Goal: Information Seeking & Learning: Learn about a topic

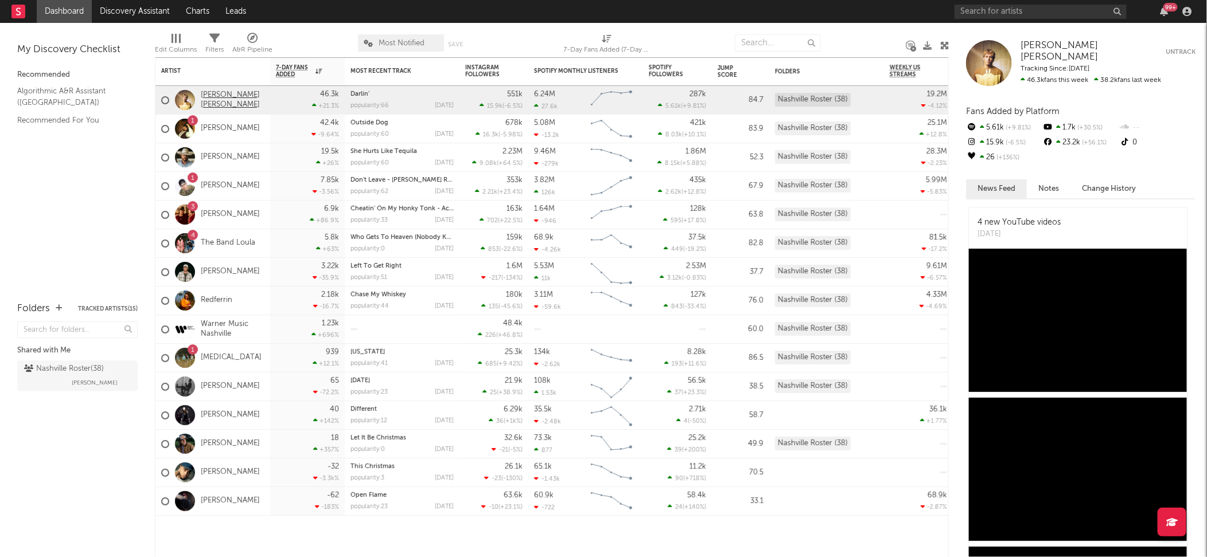
click at [212, 108] on link "[PERSON_NAME] [PERSON_NAME]" at bounding box center [233, 100] width 64 height 19
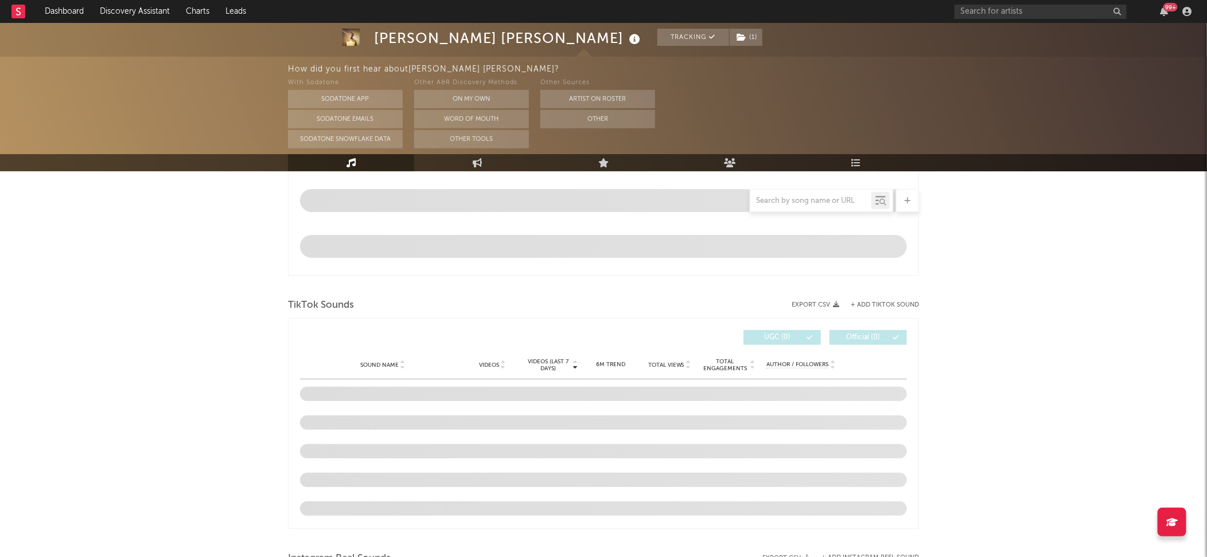
select select "6m"
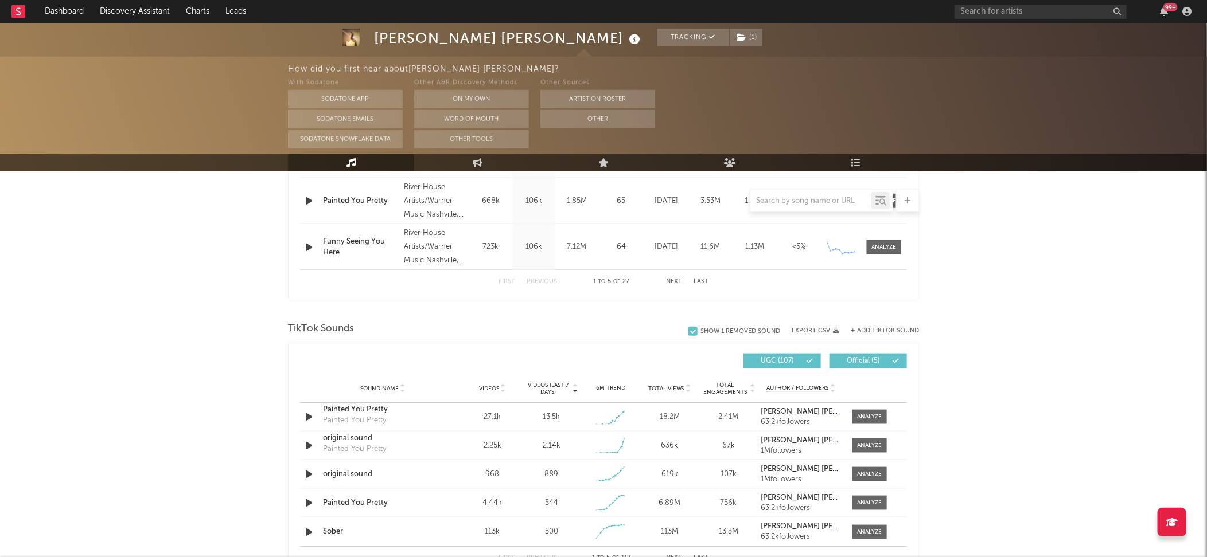
scroll to position [680, 0]
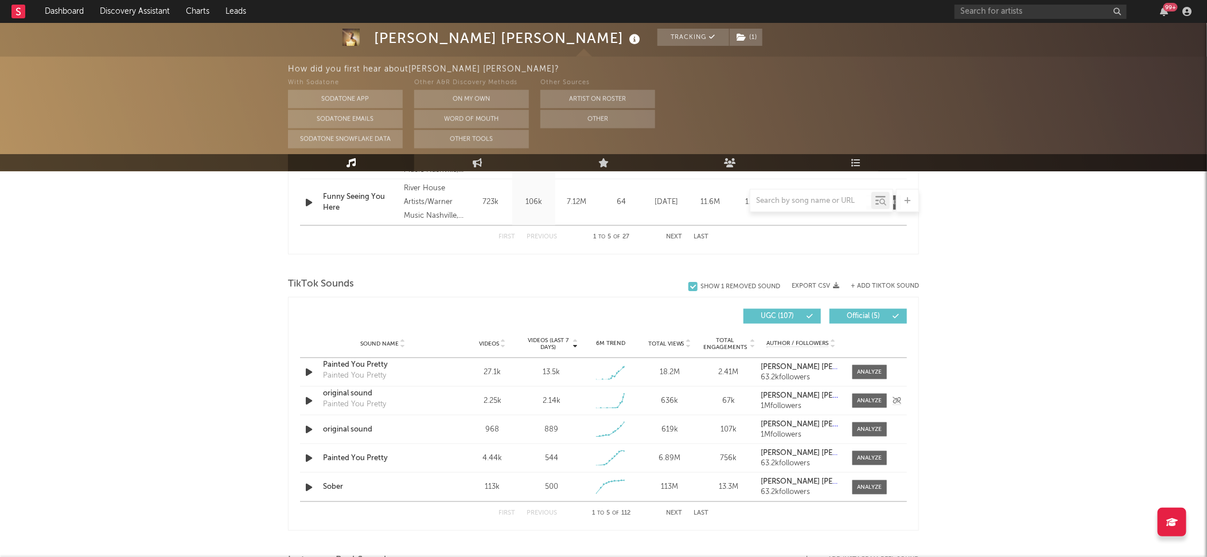
click at [311, 397] on icon "button" at bounding box center [309, 401] width 12 height 14
click at [865, 402] on div at bounding box center [869, 401] width 25 height 9
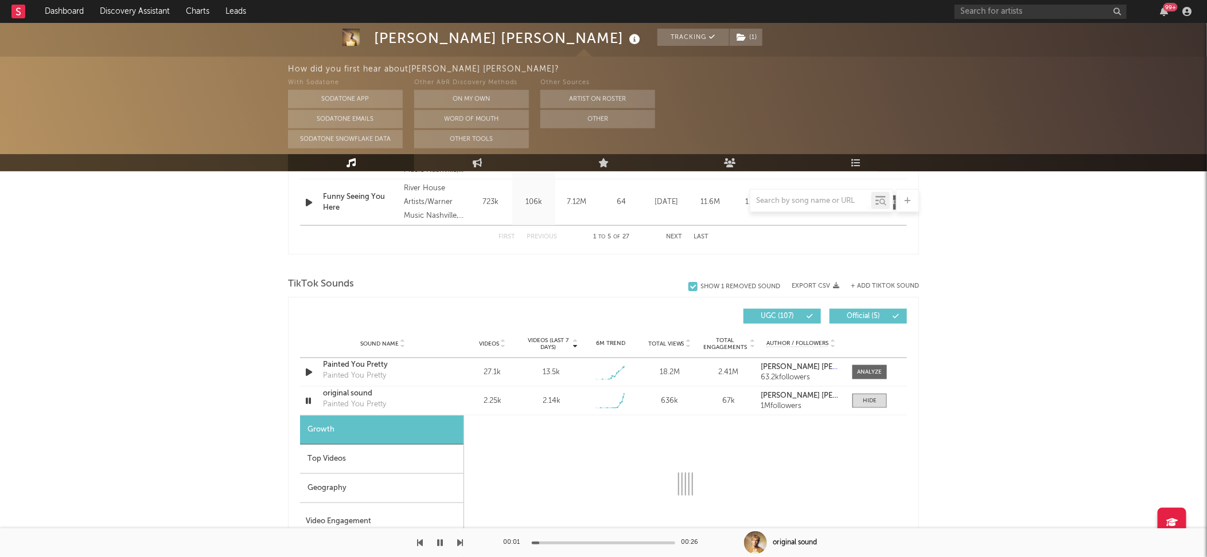
select select "1w"
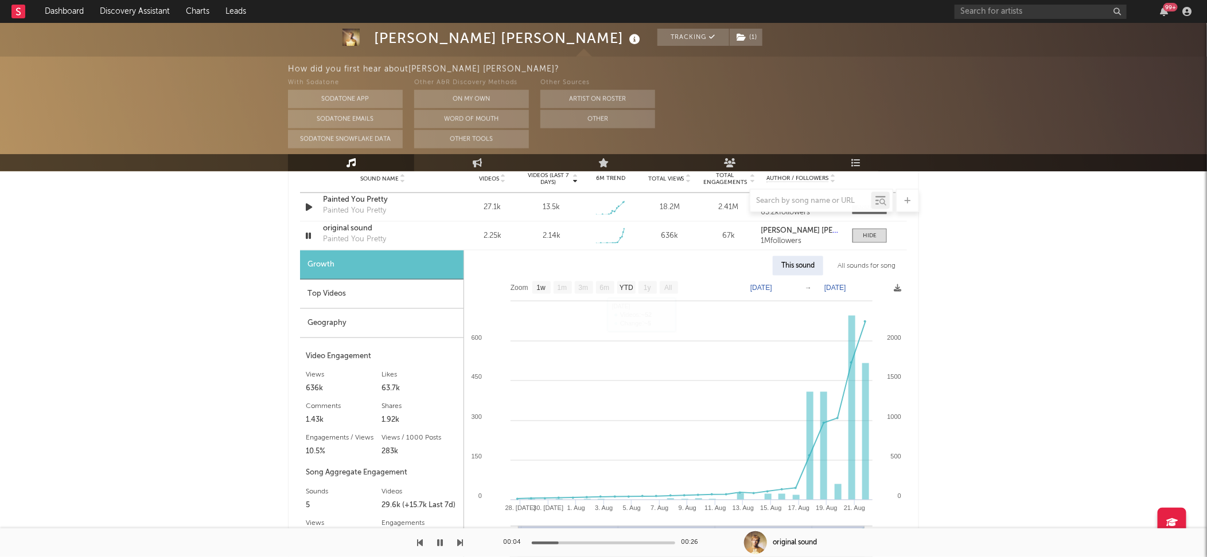
scroll to position [876, 0]
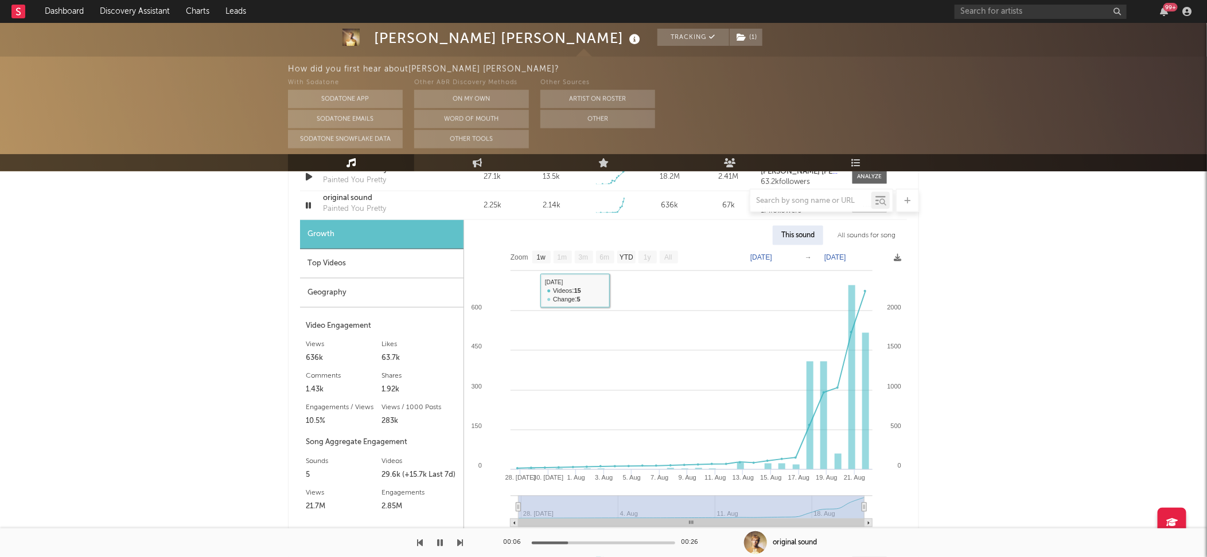
click at [353, 203] on div at bounding box center [603, 200] width 631 height 23
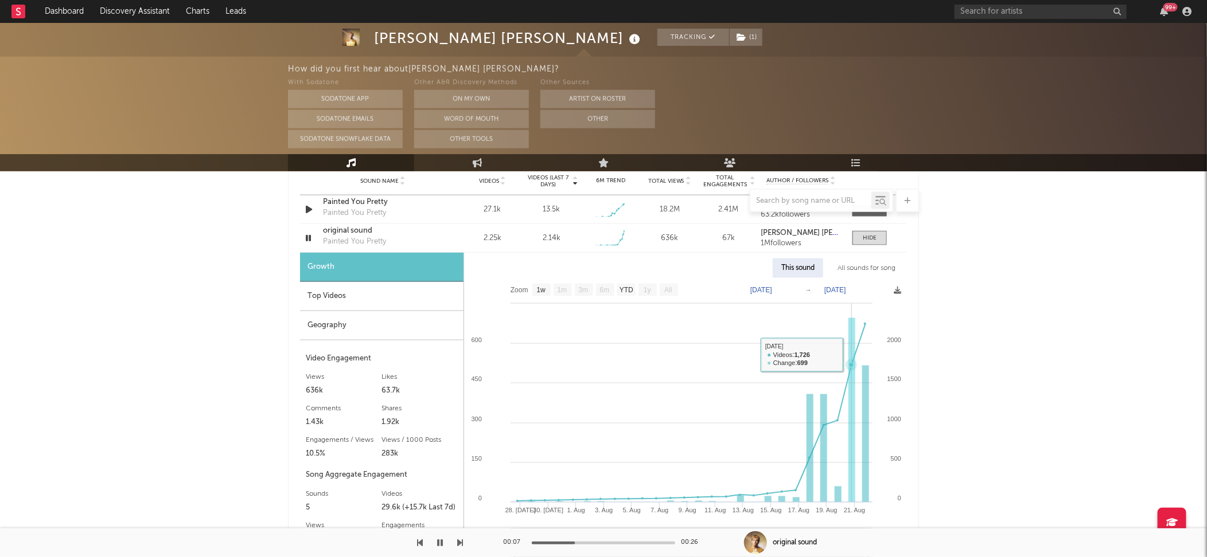
scroll to position [838, 0]
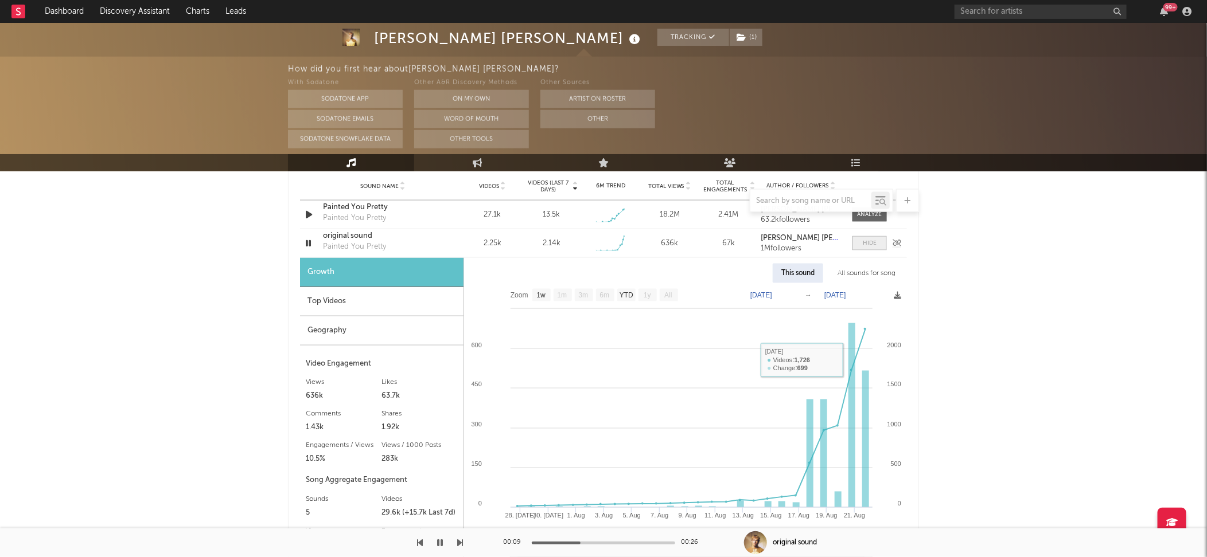
click at [868, 245] on div at bounding box center [870, 243] width 14 height 9
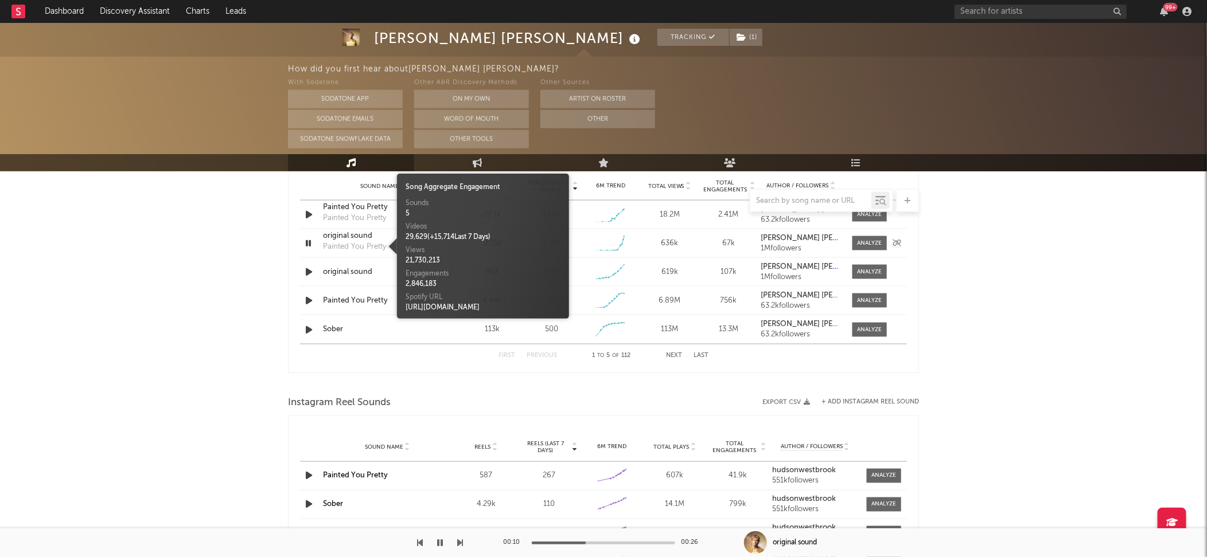
click at [347, 246] on div "Painted You Pretty" at bounding box center [354, 246] width 63 height 11
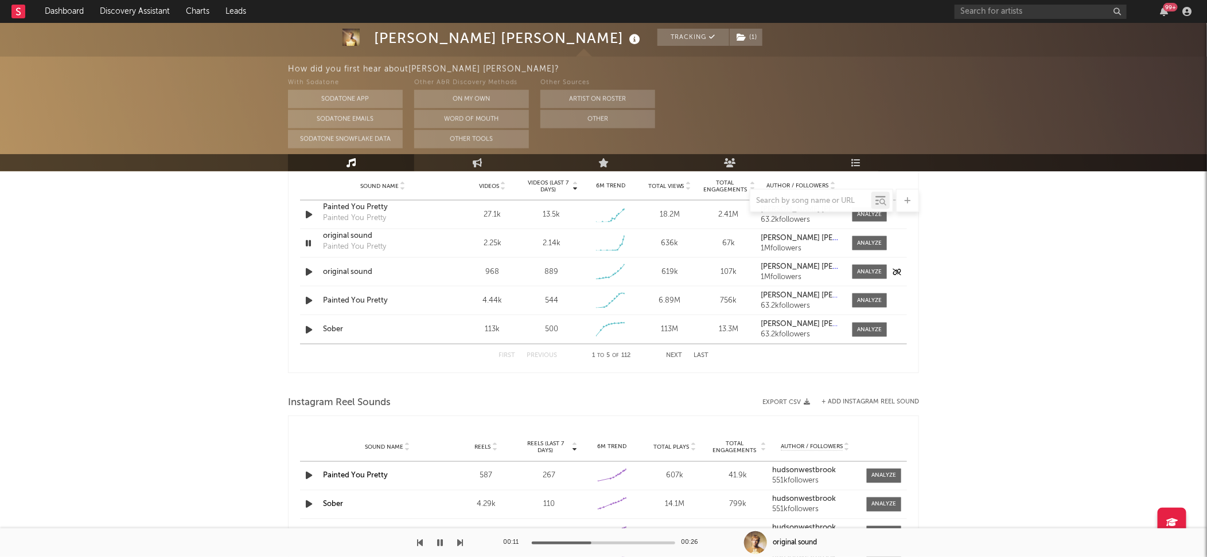
click at [338, 272] on div "original sound" at bounding box center [383, 272] width 120 height 11
click at [350, 237] on div "original sound" at bounding box center [383, 236] width 120 height 11
click at [307, 244] on icon "button" at bounding box center [308, 243] width 11 height 14
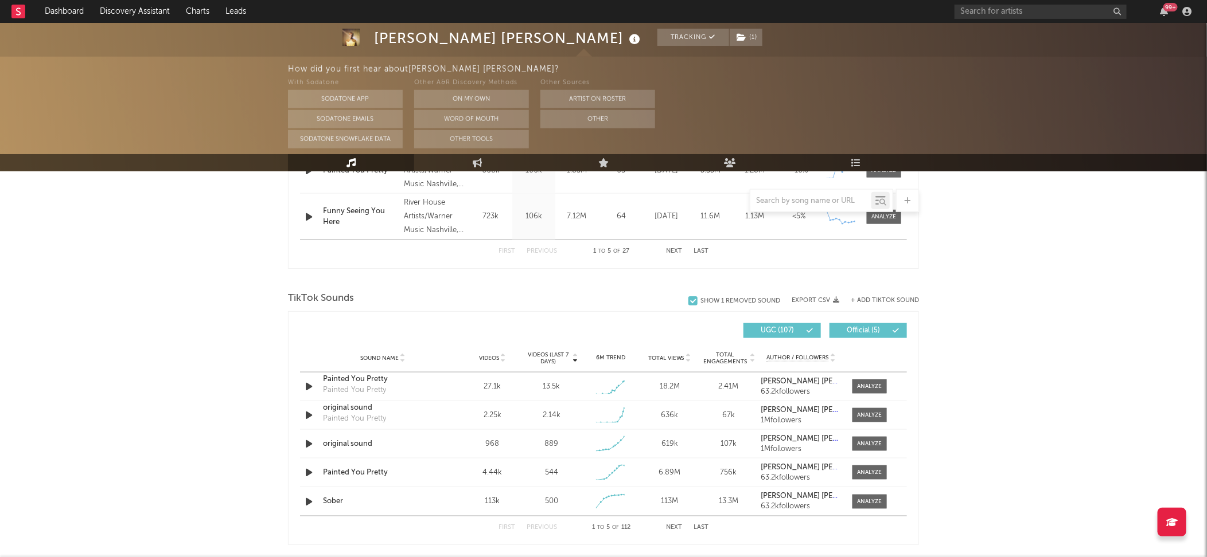
scroll to position [662, 0]
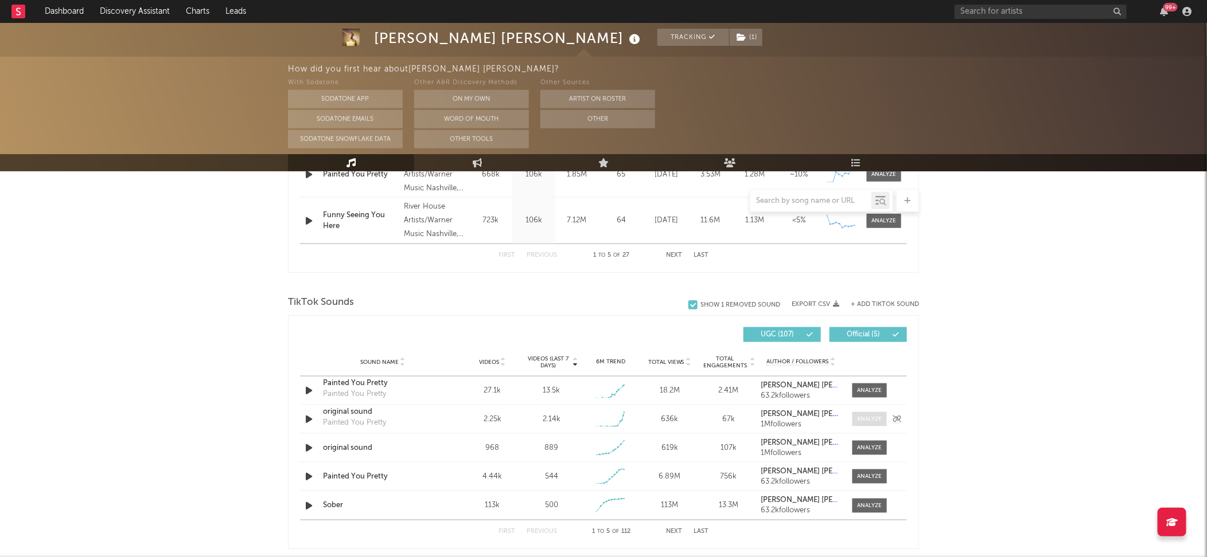
click at [869, 420] on div at bounding box center [869, 419] width 25 height 9
select select "1w"
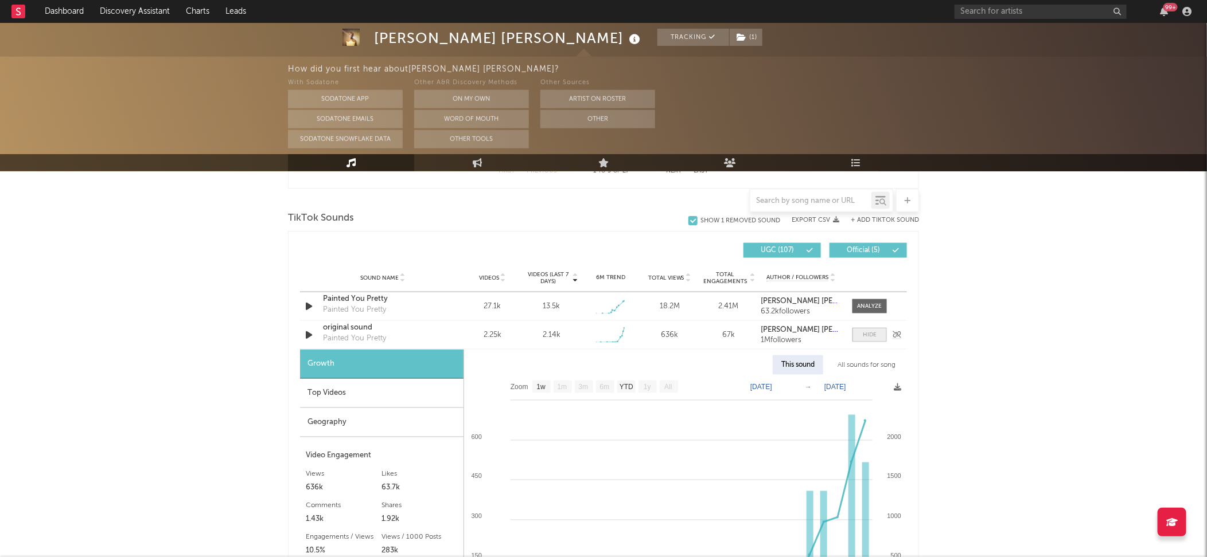
scroll to position [846, 0]
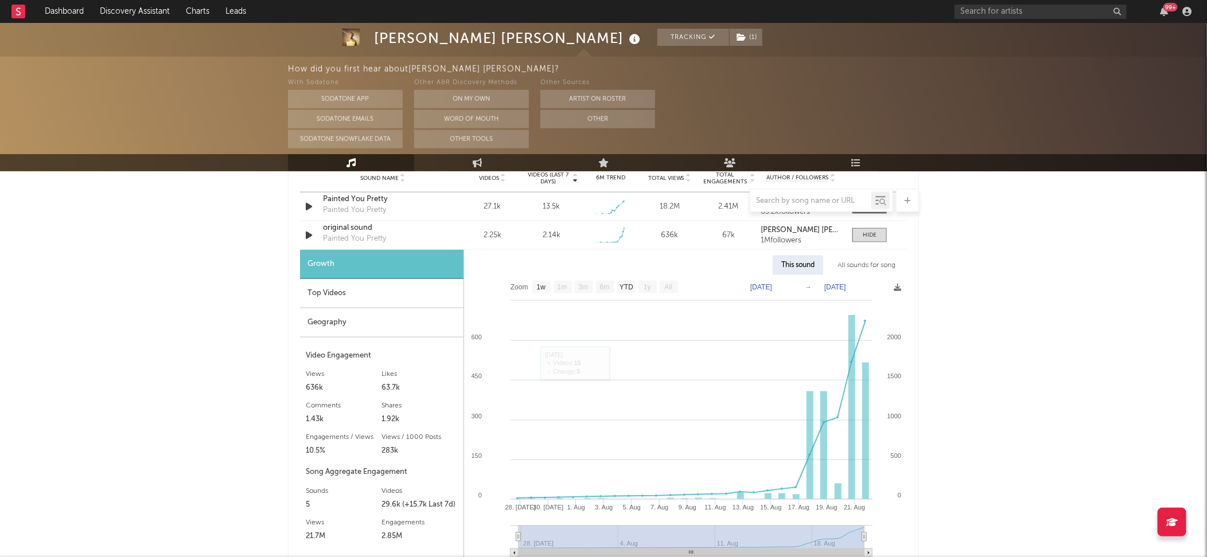
click at [358, 292] on div "Top Videos" at bounding box center [381, 293] width 163 height 29
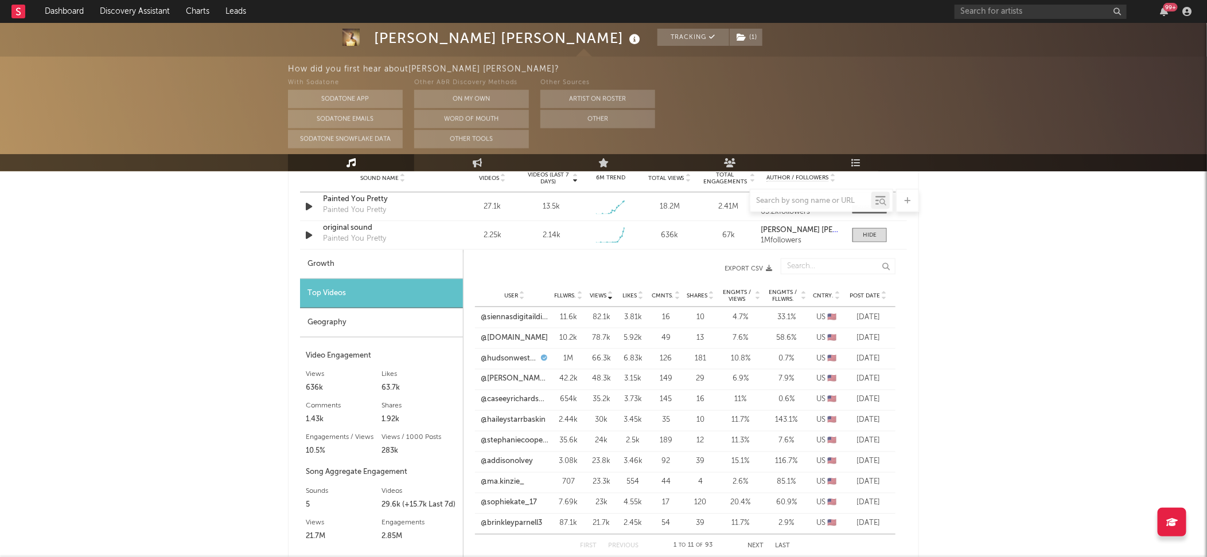
click at [416, 206] on div at bounding box center [603, 200] width 631 height 23
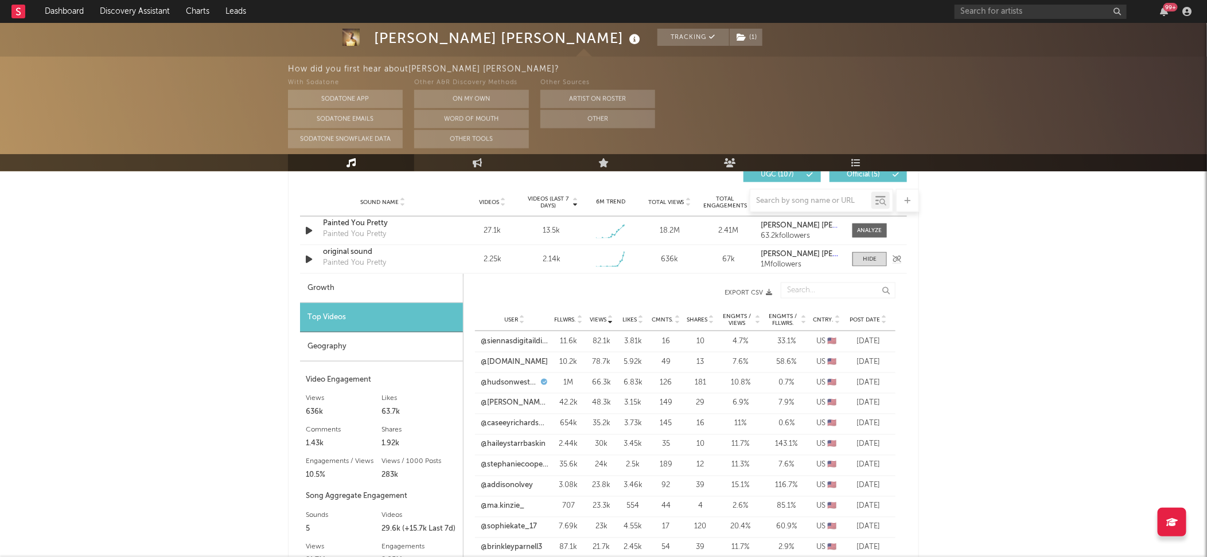
scroll to position [802, 0]
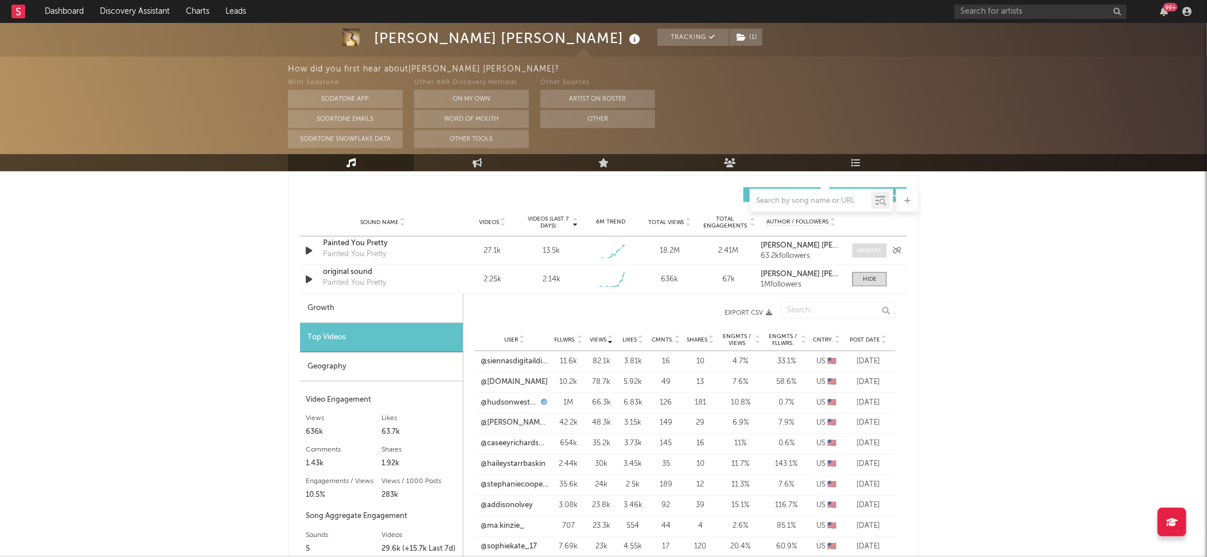
click at [871, 248] on div at bounding box center [869, 251] width 25 height 9
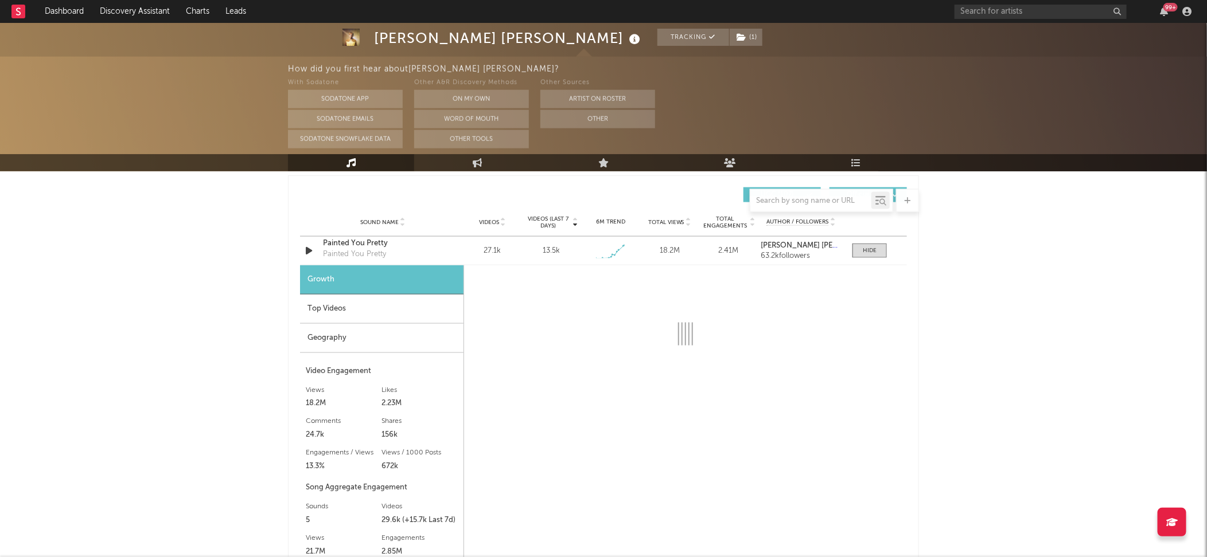
select select "1w"
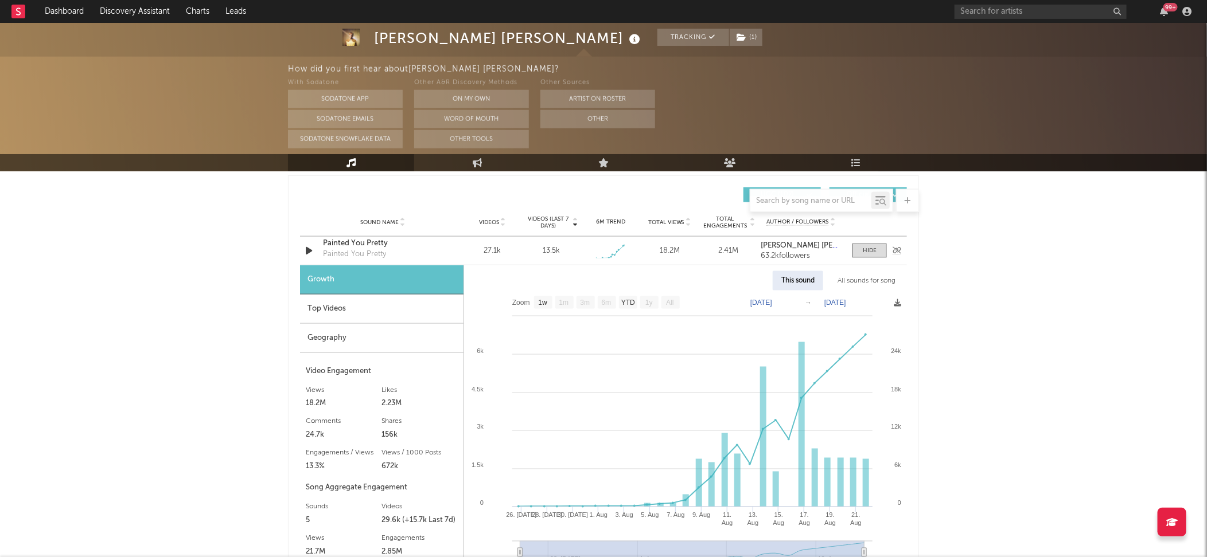
click at [345, 247] on div "Painted You Pretty Painted You Pretty" at bounding box center [383, 251] width 120 height 26
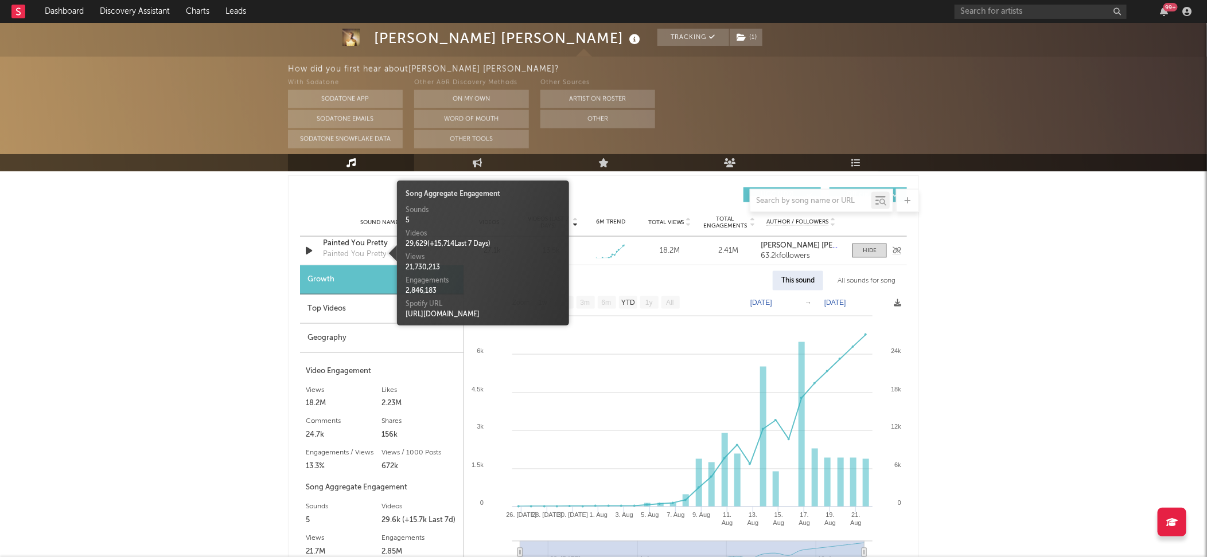
click at [356, 254] on div "Painted You Pretty" at bounding box center [354, 254] width 63 height 11
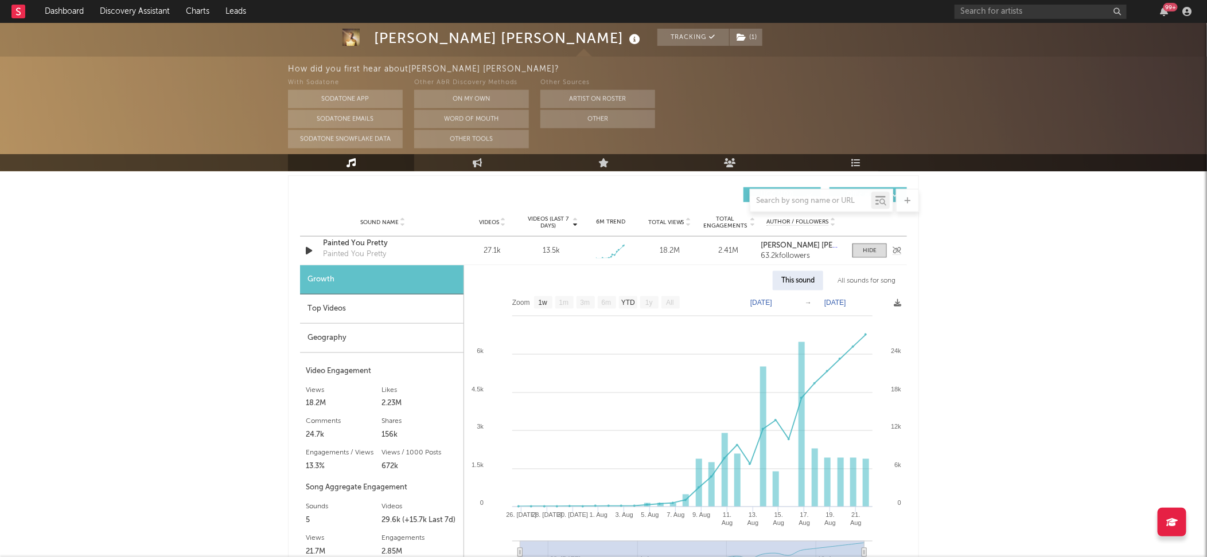
click at [335, 243] on div "Painted You Pretty" at bounding box center [383, 243] width 120 height 11
click at [868, 245] on span at bounding box center [869, 251] width 34 height 14
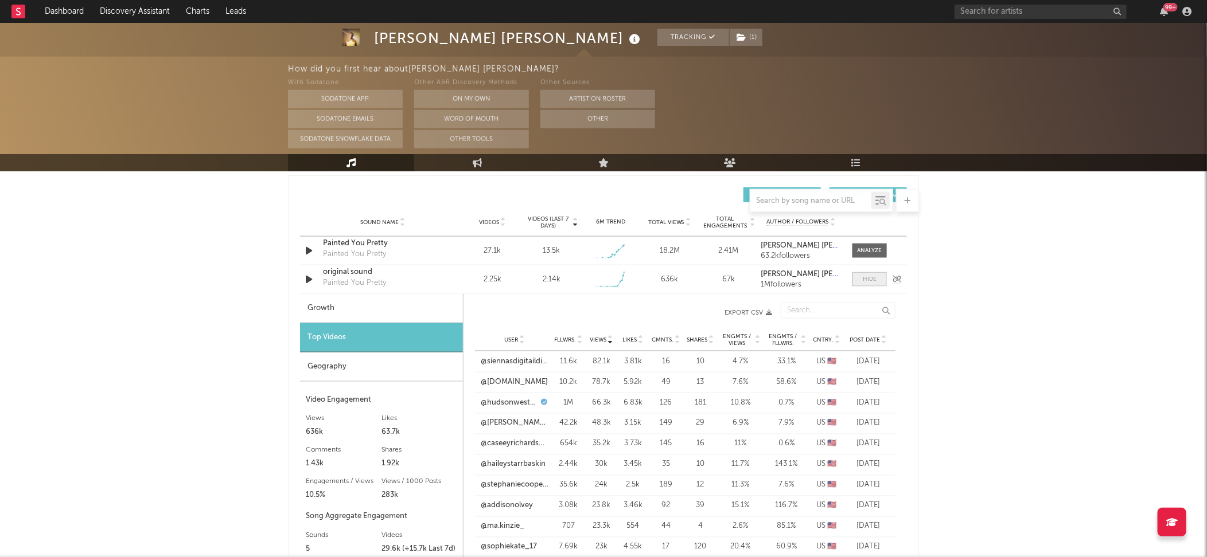
click at [859, 278] on span at bounding box center [869, 279] width 34 height 14
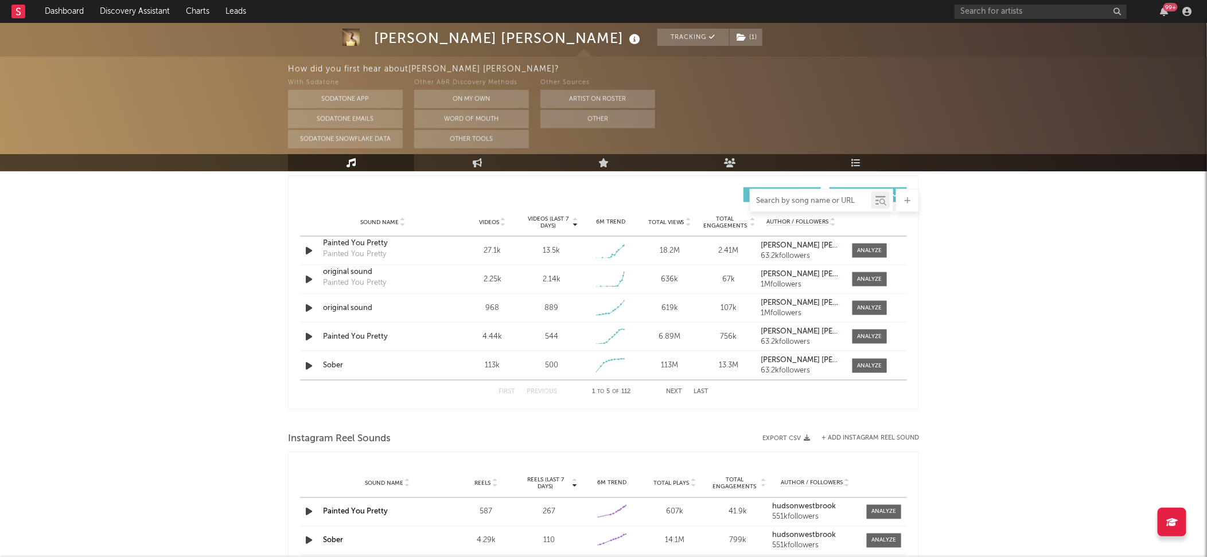
click at [837, 200] on input "text" at bounding box center [810, 201] width 121 height 9
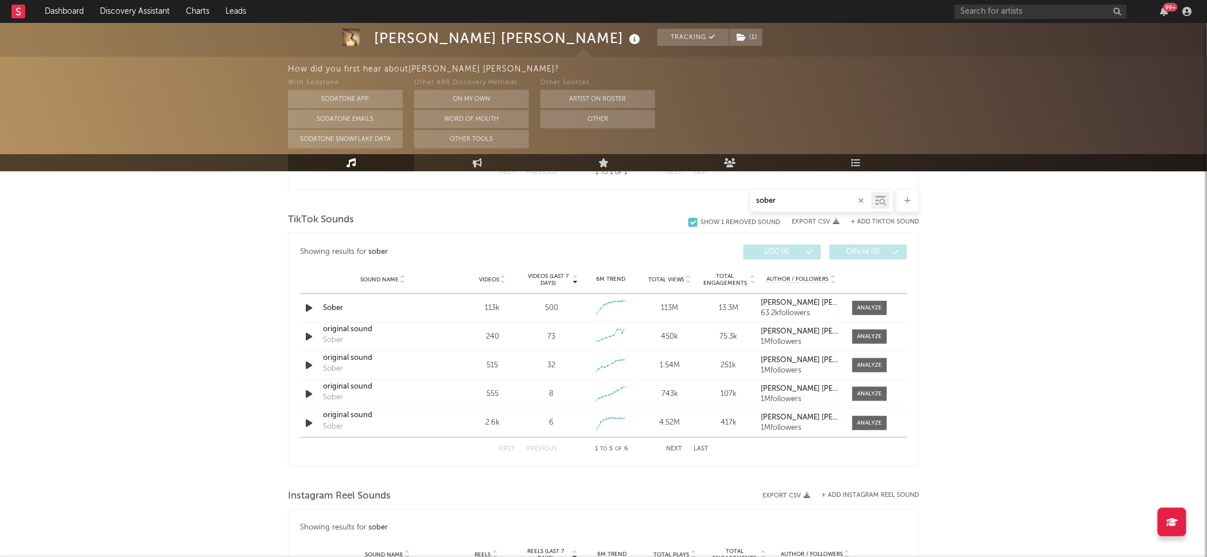
scroll to position [561, 0]
type input "sober"
click at [865, 302] on span at bounding box center [869, 308] width 34 height 14
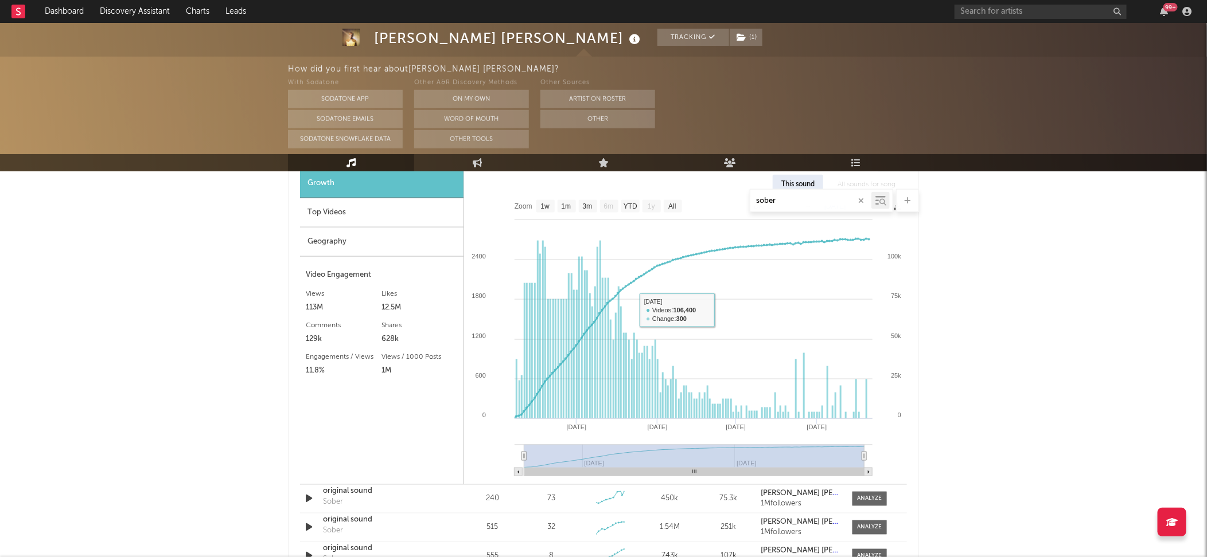
scroll to position [642, 0]
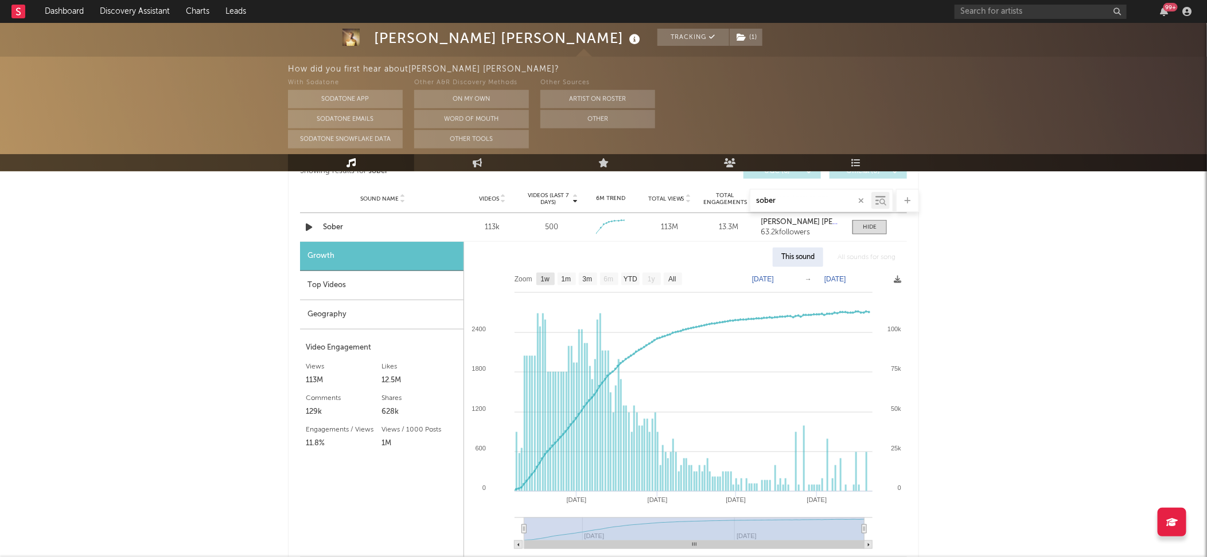
click at [548, 282] on rect at bounding box center [545, 279] width 18 height 13
select select "1w"
type input "[DATE]"
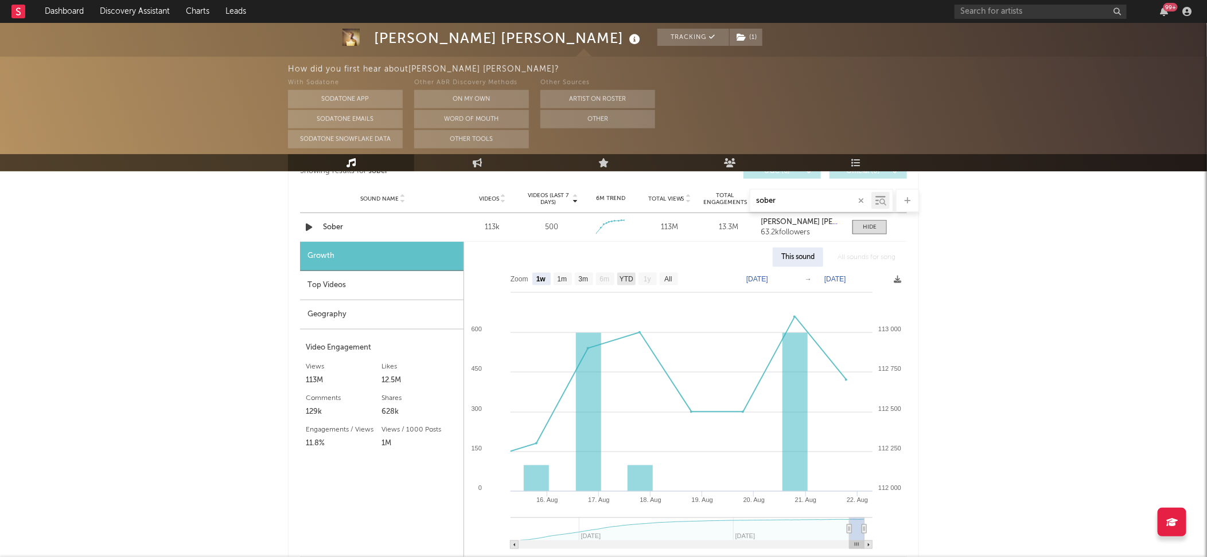
click at [629, 276] on text "YTD" at bounding box center [626, 280] width 14 height 8
select select "YTD"
type input "[DATE]"
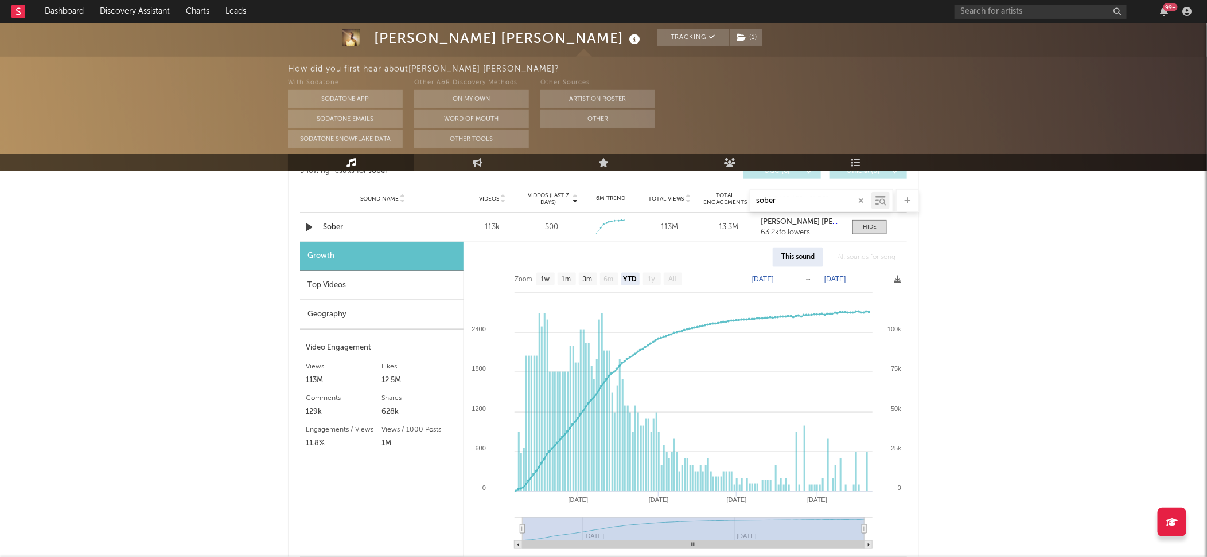
click at [667, 276] on rect at bounding box center [673, 279] width 18 height 13
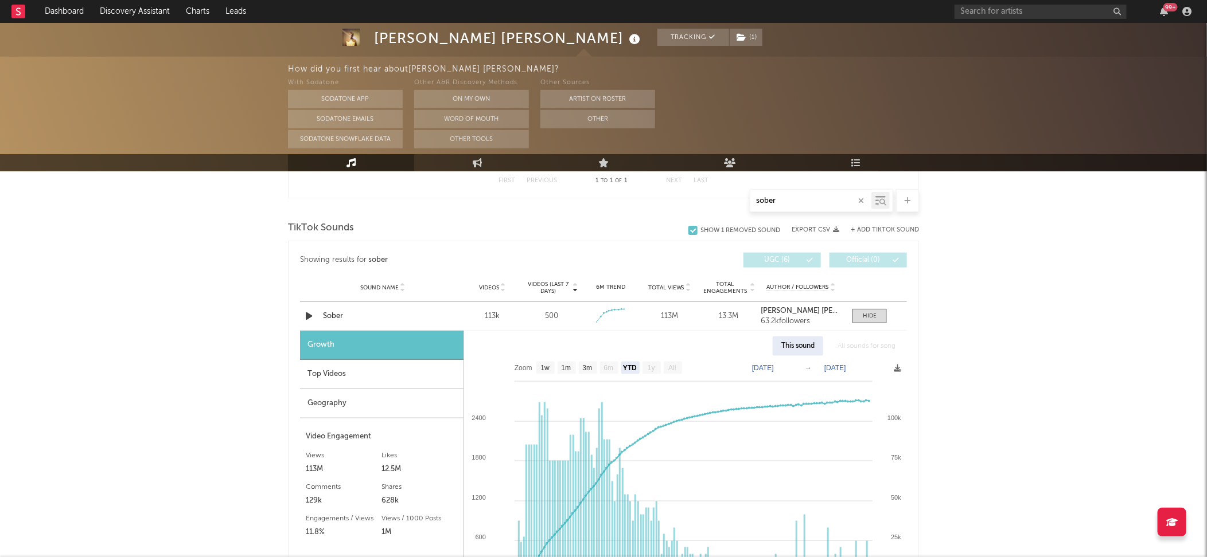
scroll to position [545, 0]
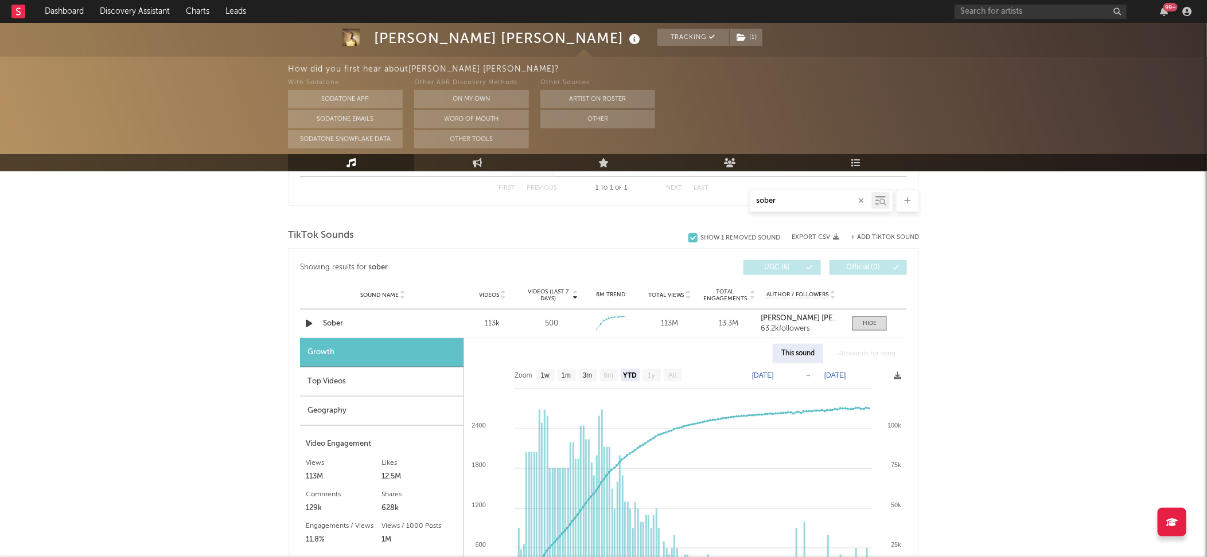
click at [804, 205] on input "sober" at bounding box center [810, 201] width 121 height 9
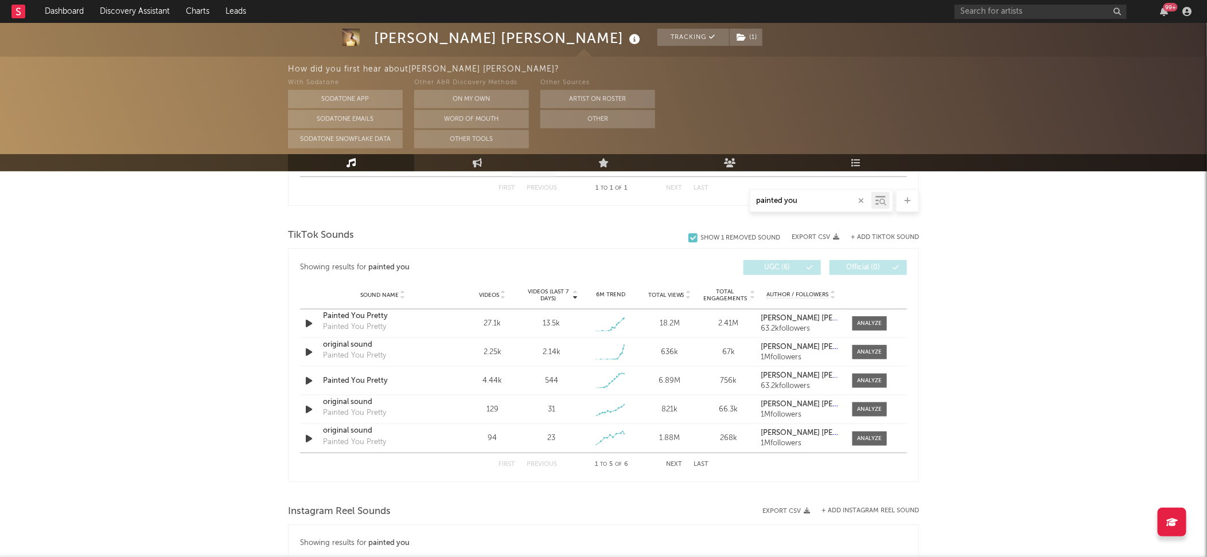
type input "painted you"
click at [372, 352] on div "Painted You Pretty" at bounding box center [354, 355] width 63 height 11
click at [353, 342] on div "original sound" at bounding box center [383, 345] width 120 height 11
click at [861, 319] on div at bounding box center [869, 323] width 25 height 9
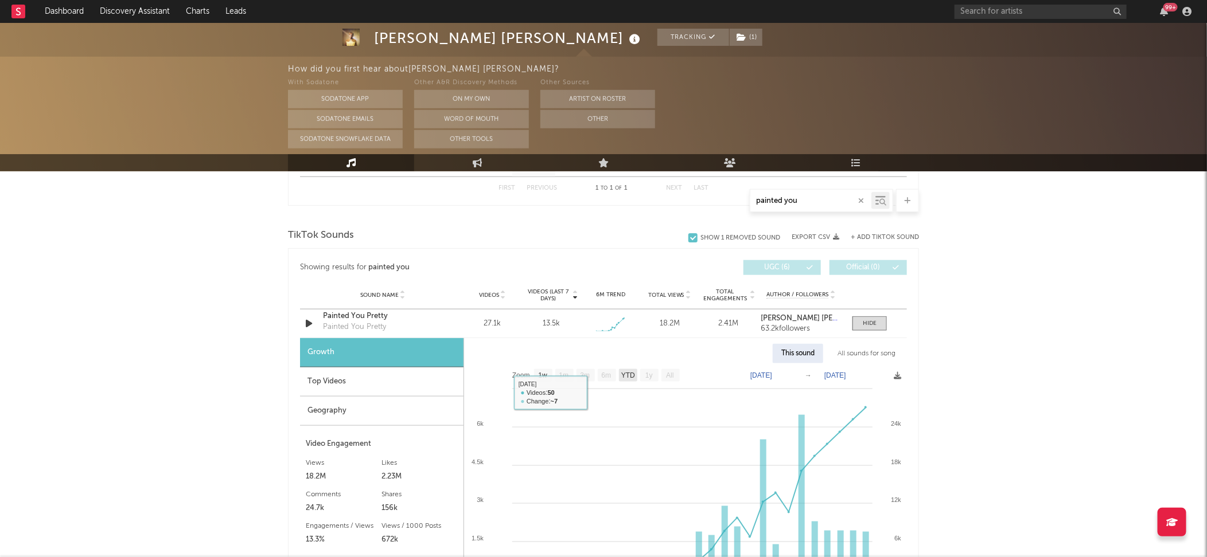
click at [625, 372] on text "YTD" at bounding box center [628, 376] width 14 height 8
select select "YTD"
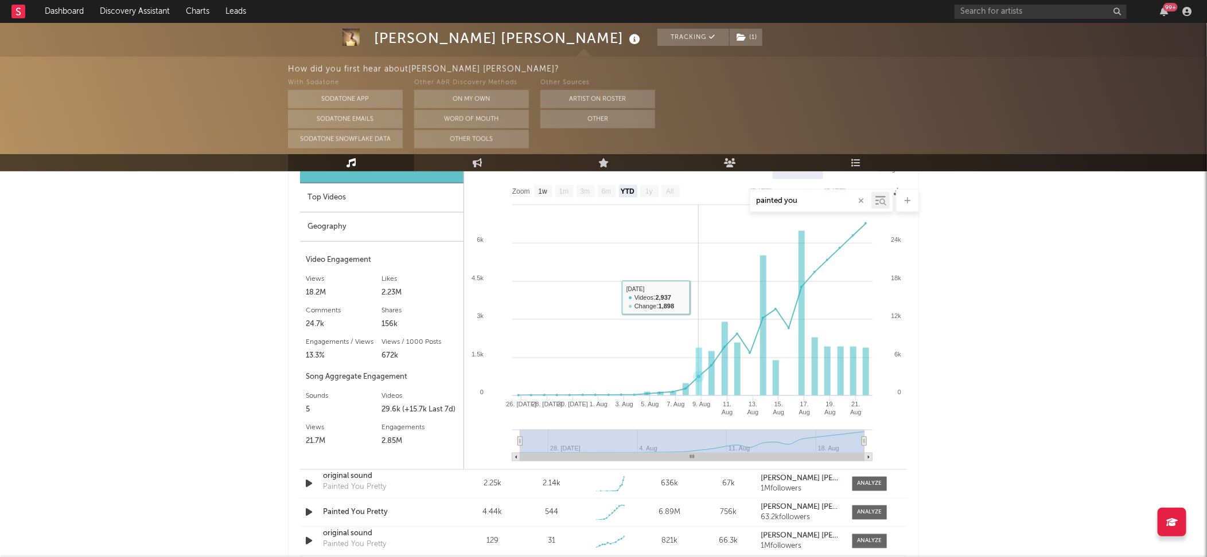
scroll to position [726, 0]
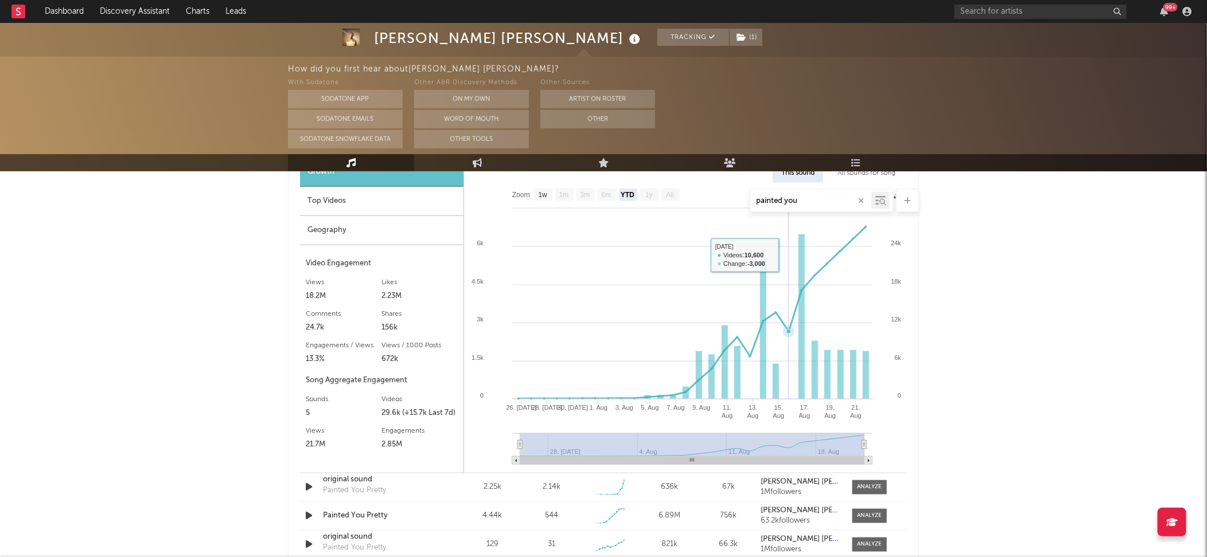
click at [795, 225] on rect at bounding box center [685, 328] width 443 height 290
click at [798, 190] on div "painted you" at bounding box center [821, 200] width 143 height 23
click at [798, 199] on input "painted you" at bounding box center [810, 201] width 121 height 9
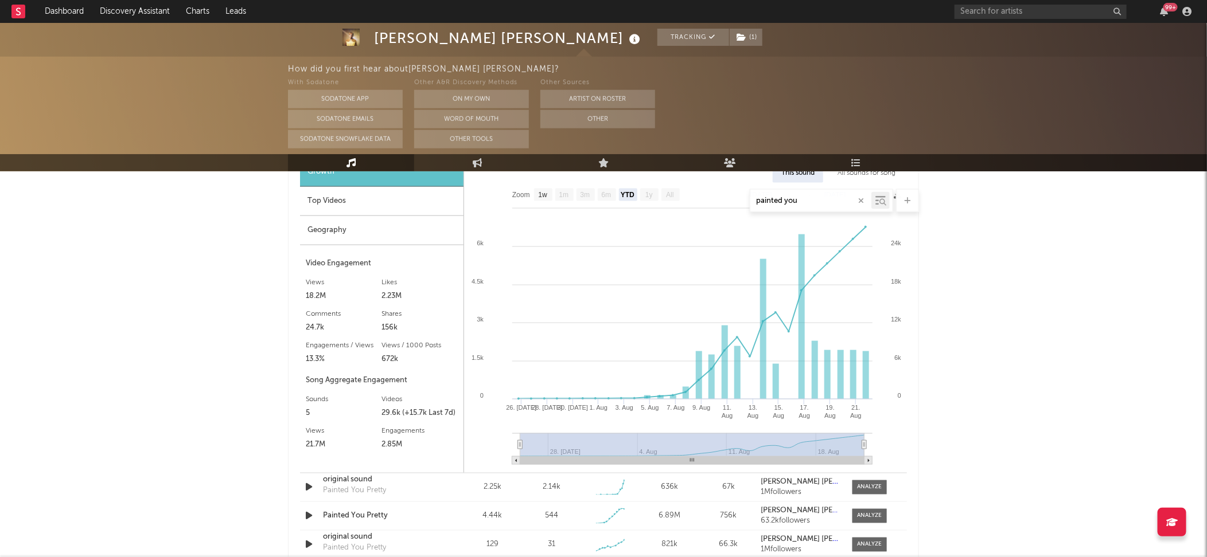
click at [798, 199] on input "painted you" at bounding box center [810, 201] width 121 height 9
type input "sober"
select select "1w"
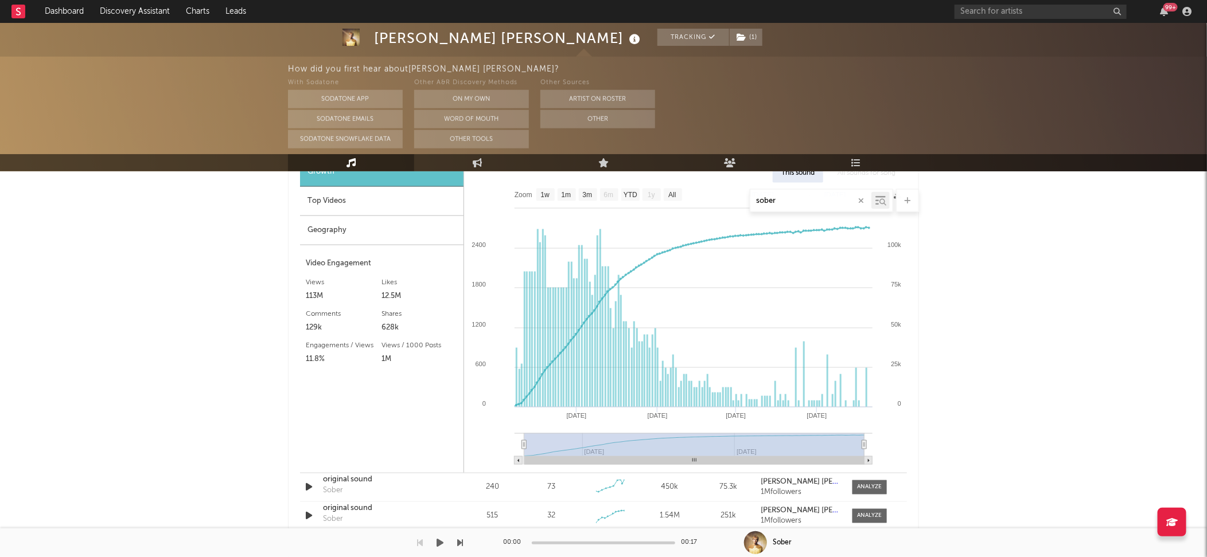
type input "sober"
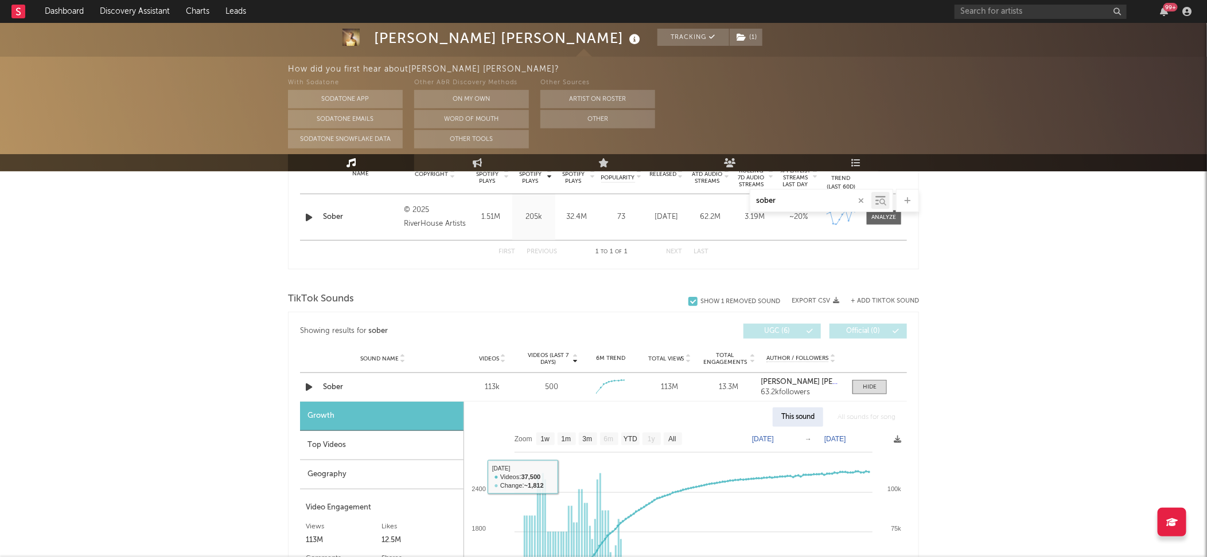
scroll to position [0, 0]
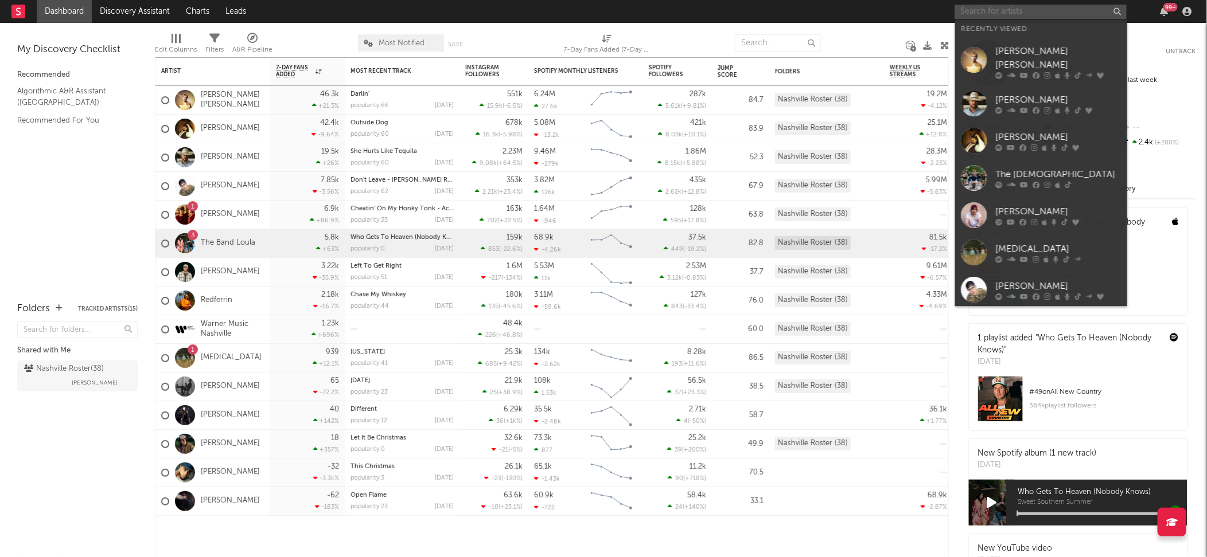
click at [1050, 11] on input "text" at bounding box center [1040, 12] width 172 height 14
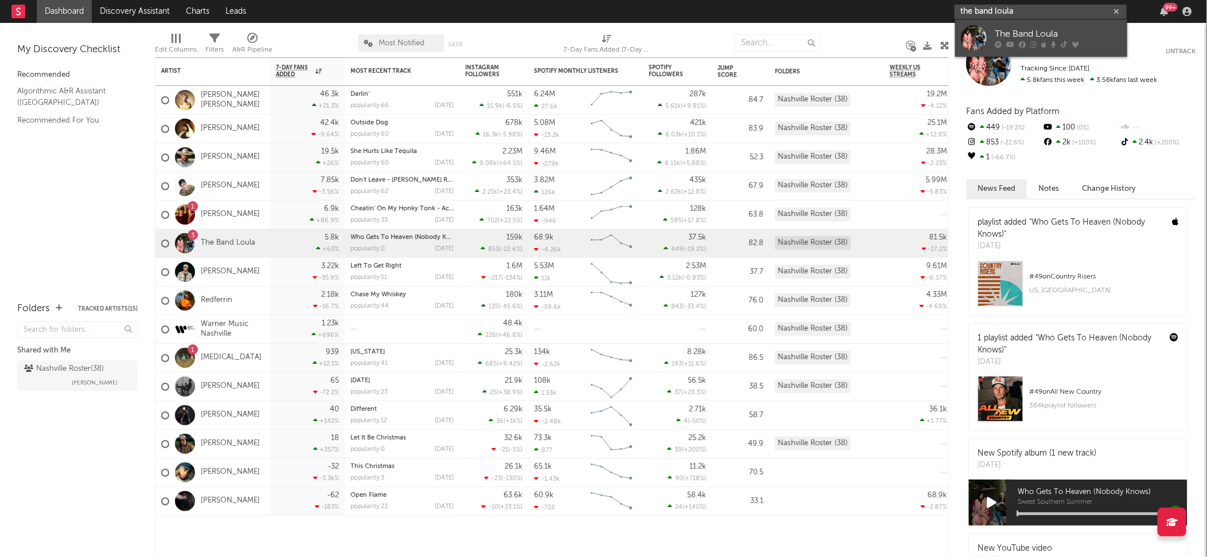
type input "the band loula"
click at [1047, 30] on div "The Band Loula" at bounding box center [1058, 35] width 126 height 14
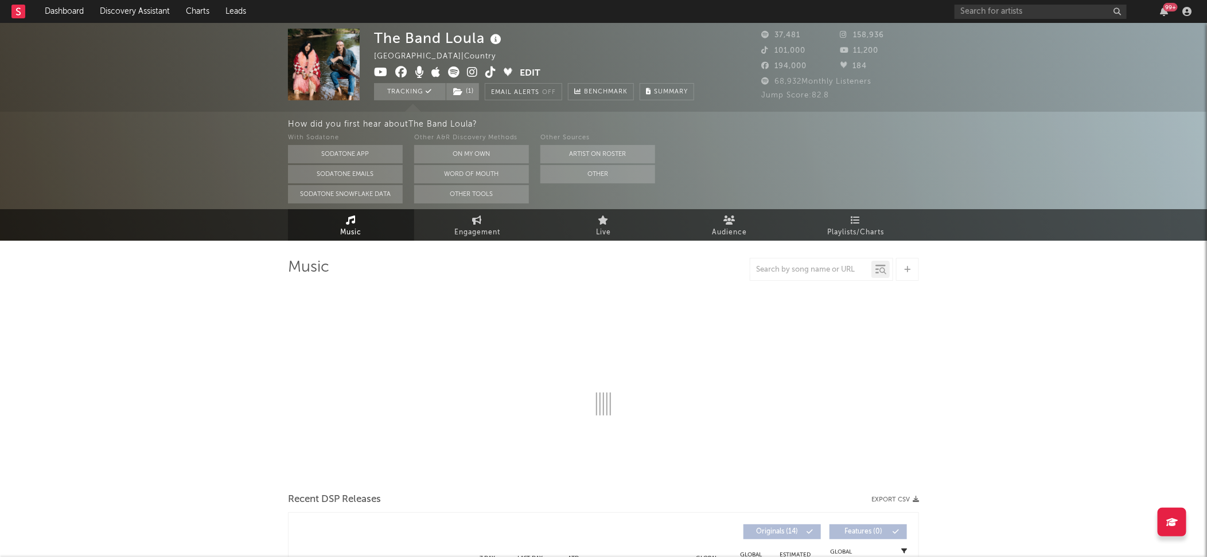
select select "6m"
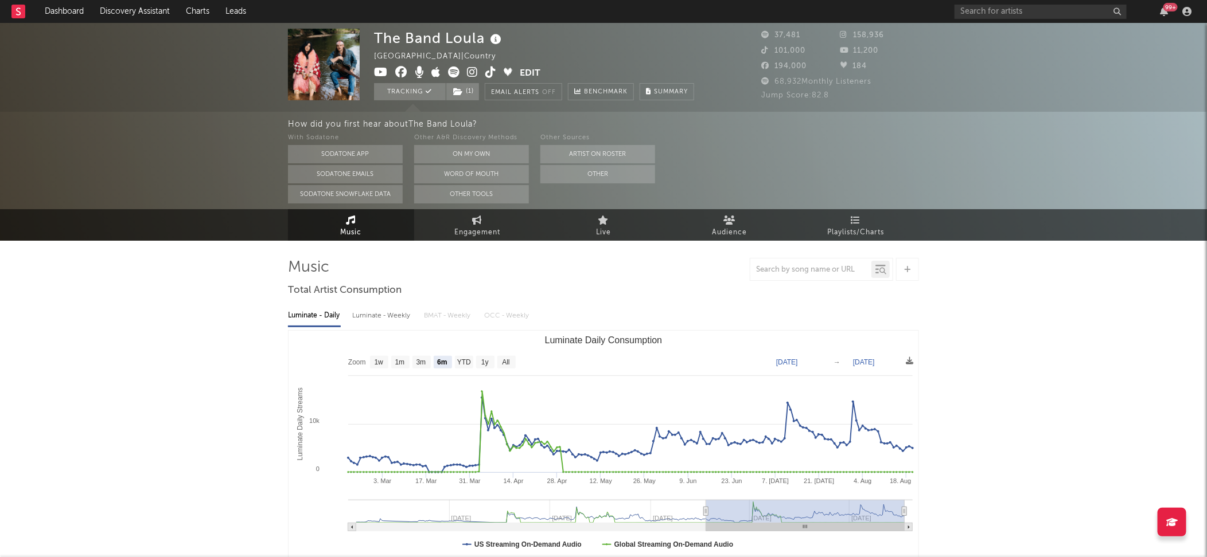
click at [323, 77] on img at bounding box center [324, 65] width 72 height 72
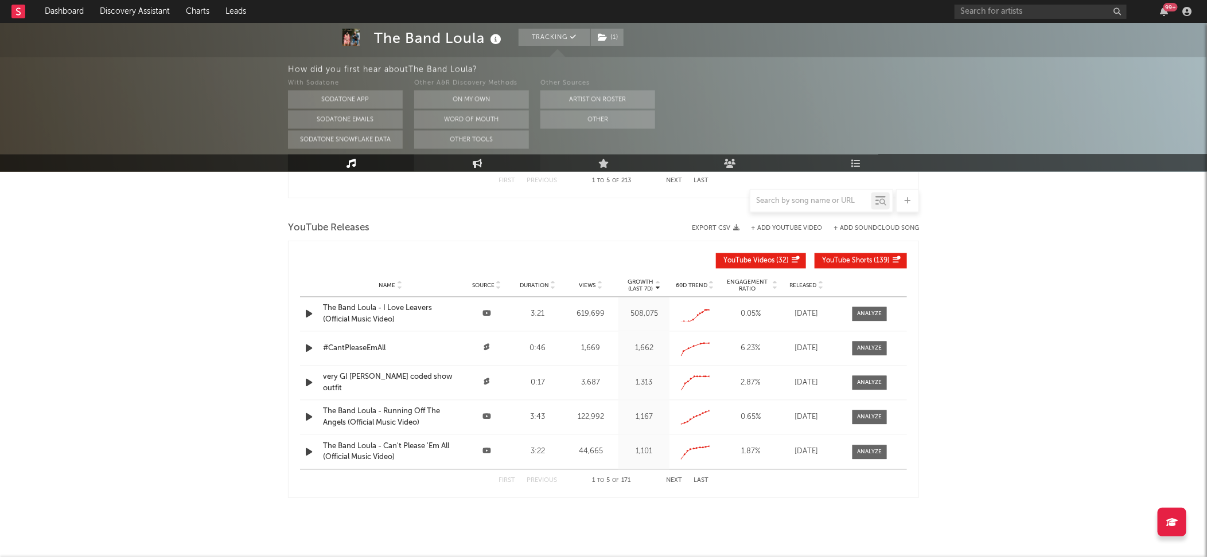
click at [494, 159] on link "Engagement" at bounding box center [477, 162] width 126 height 17
select select "1w"
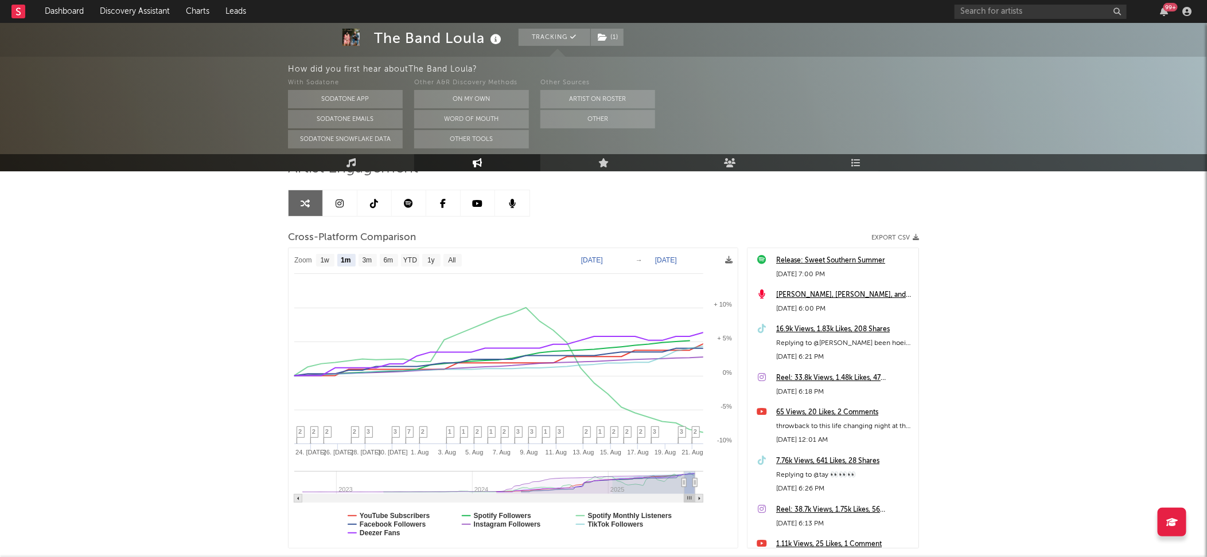
scroll to position [70, 0]
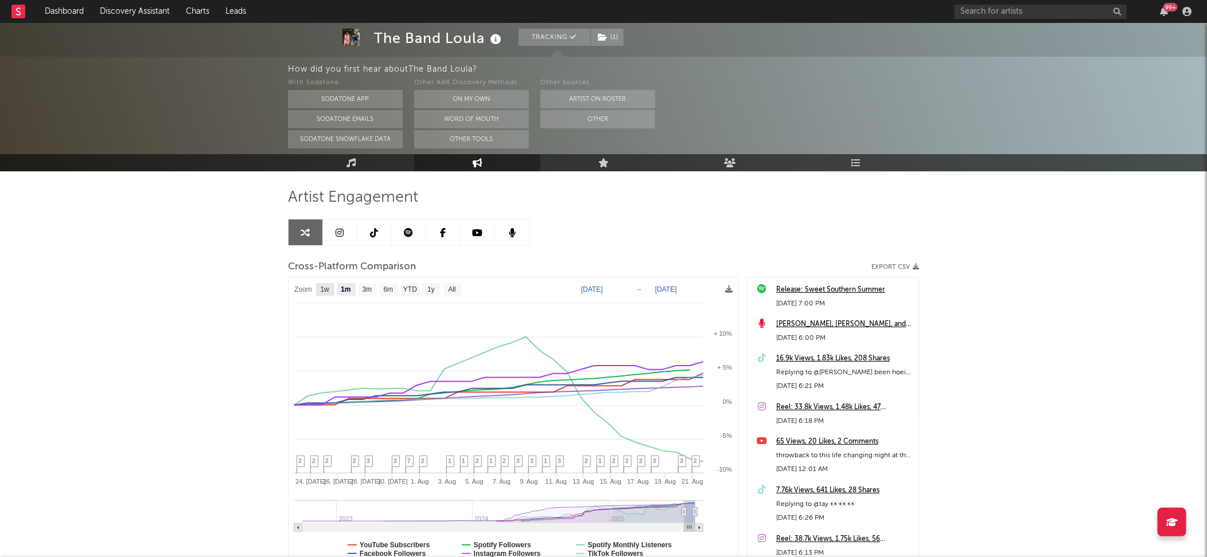
click at [331, 294] on rect at bounding box center [325, 289] width 18 height 13
select select "1w"
type input "[DATE]"
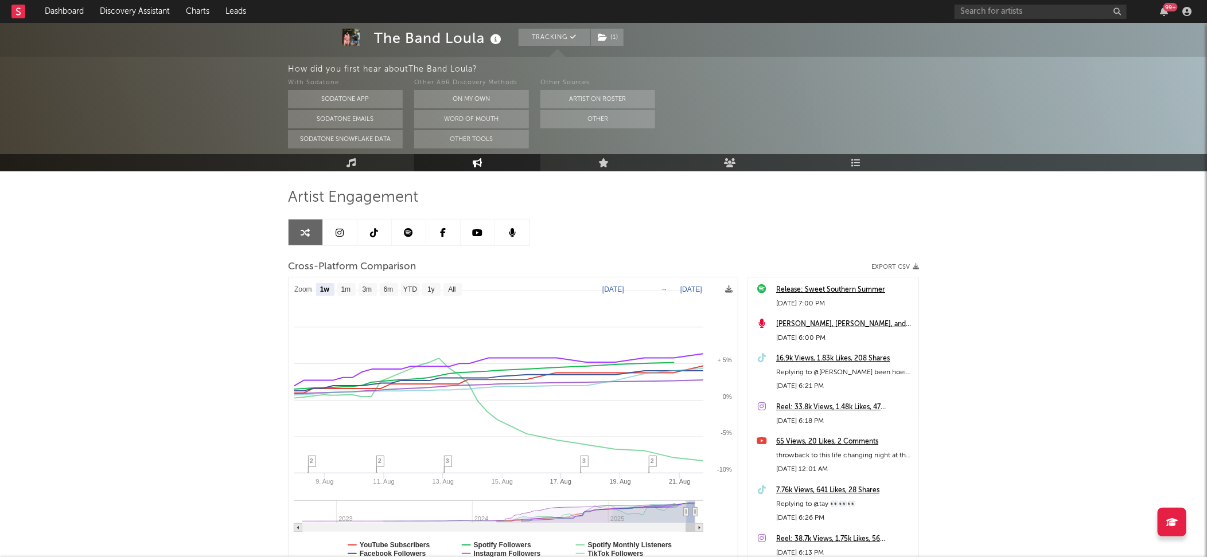
select select "1w"
